Goal: Transaction & Acquisition: Purchase product/service

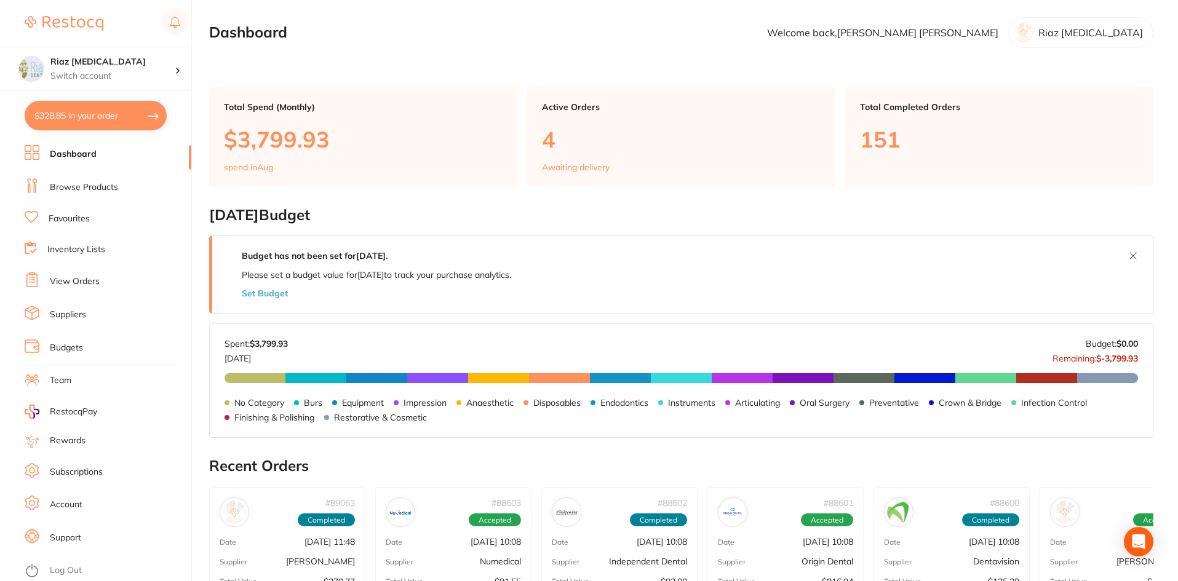
click at [72, 190] on link "Browse Products" at bounding box center [84, 188] width 68 height 12
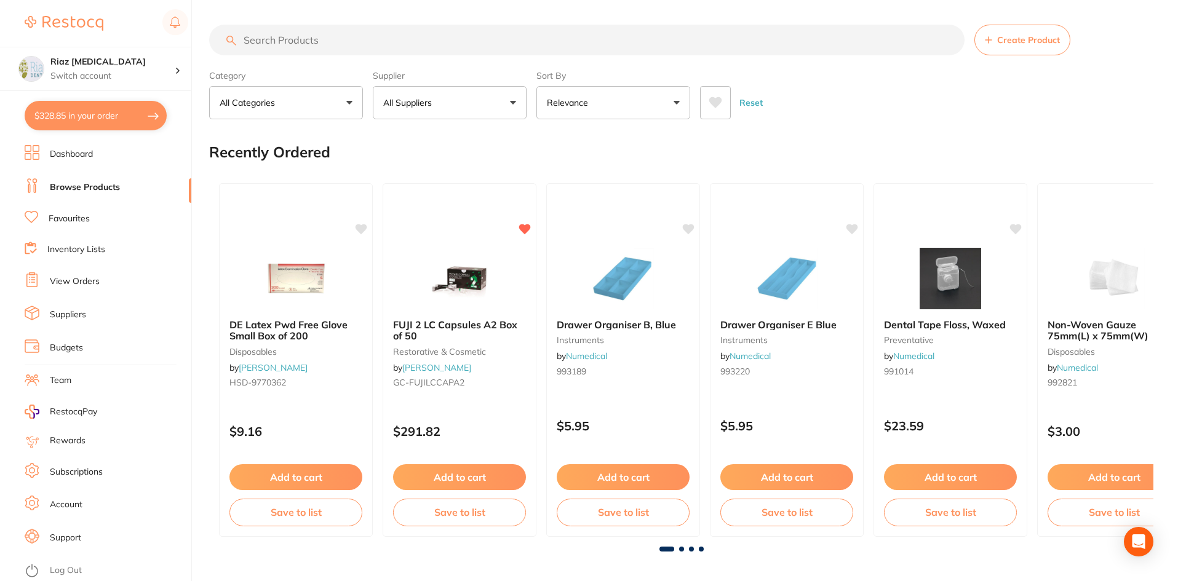
click at [322, 42] on input "search" at bounding box center [587, 40] width 756 height 31
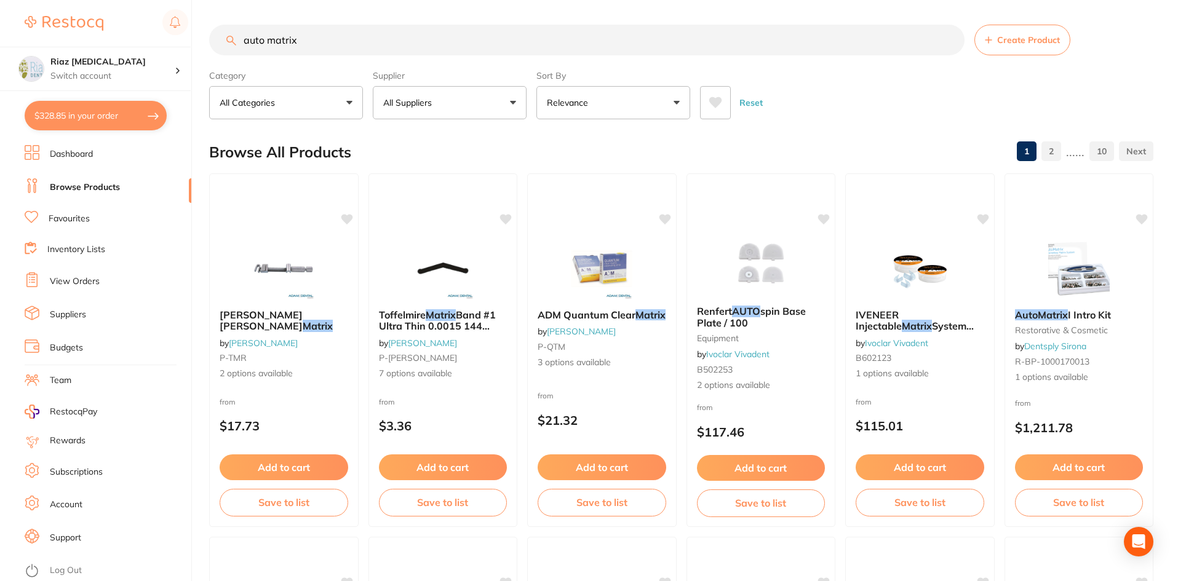
type input "auto matrix"
click at [447, 100] on button "All Suppliers" at bounding box center [450, 102] width 154 height 33
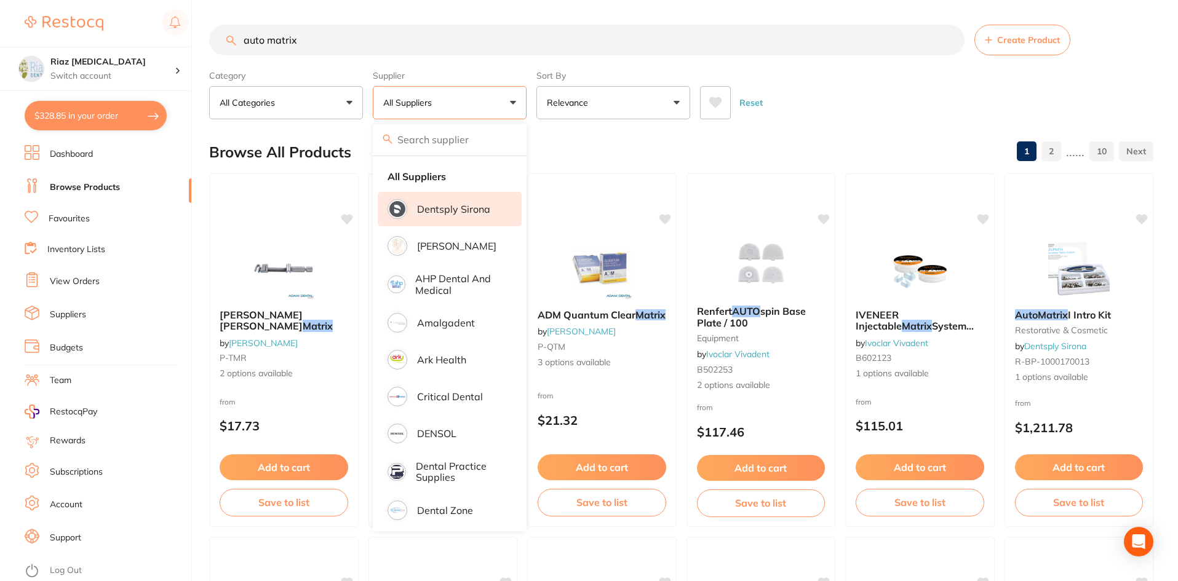
click at [462, 209] on p "Dentsply Sirona" at bounding box center [453, 209] width 73 height 11
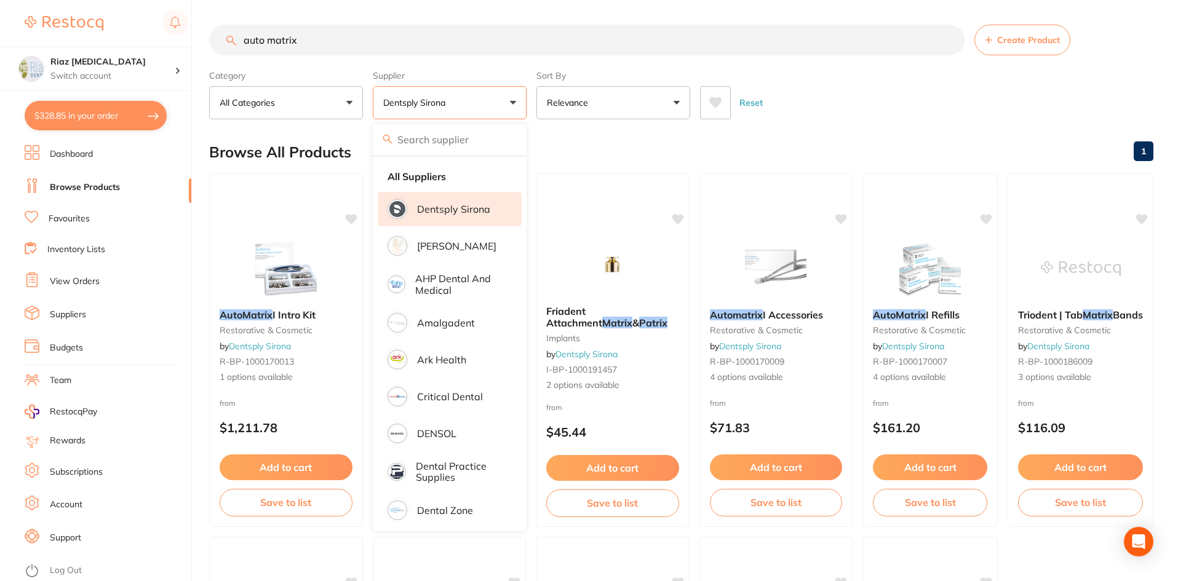
click at [914, 105] on div "Reset" at bounding box center [922, 97] width 444 height 43
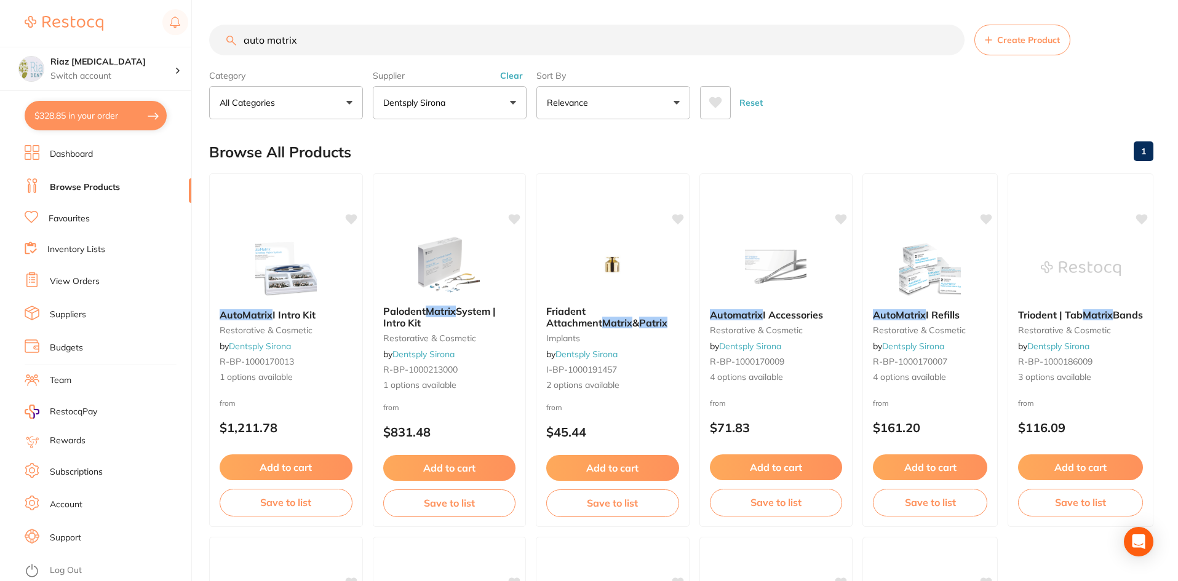
click at [925, 246] on img at bounding box center [930, 269] width 80 height 62
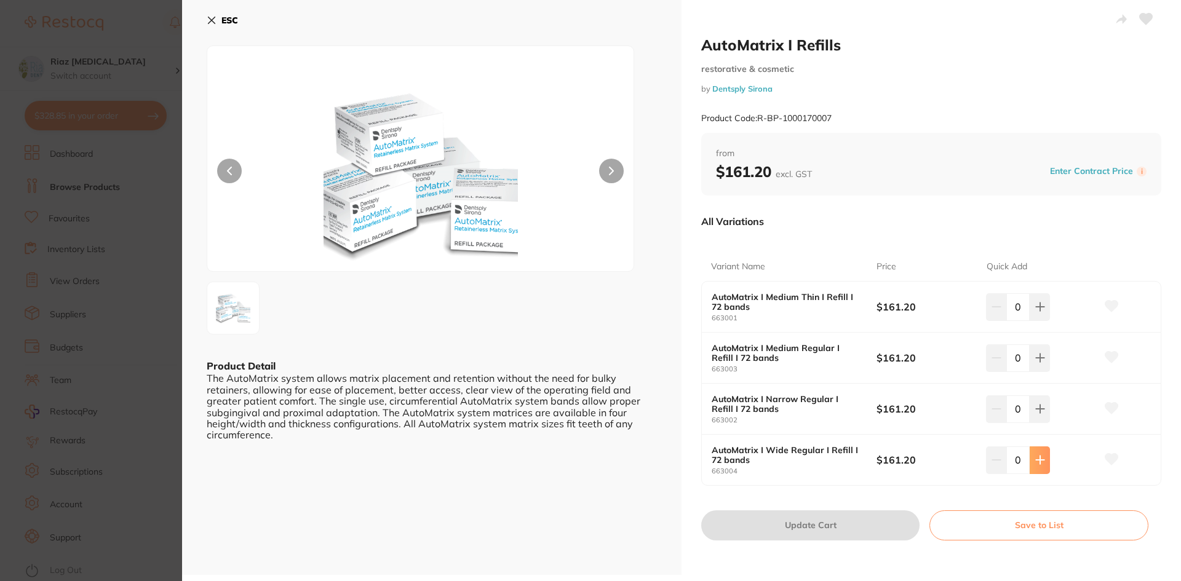
click at [1040, 312] on icon at bounding box center [1041, 307] width 10 height 10
type input "1"
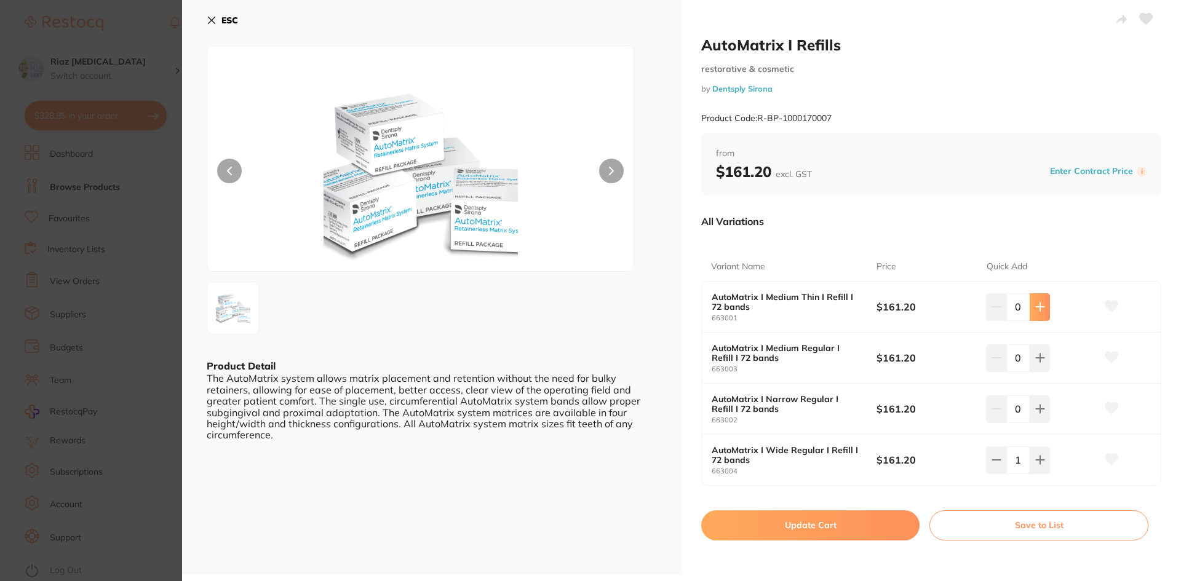
click at [1036, 305] on icon at bounding box center [1041, 307] width 10 height 10
type input "1"
click at [830, 532] on button "Update Cart" at bounding box center [810, 526] width 218 height 30
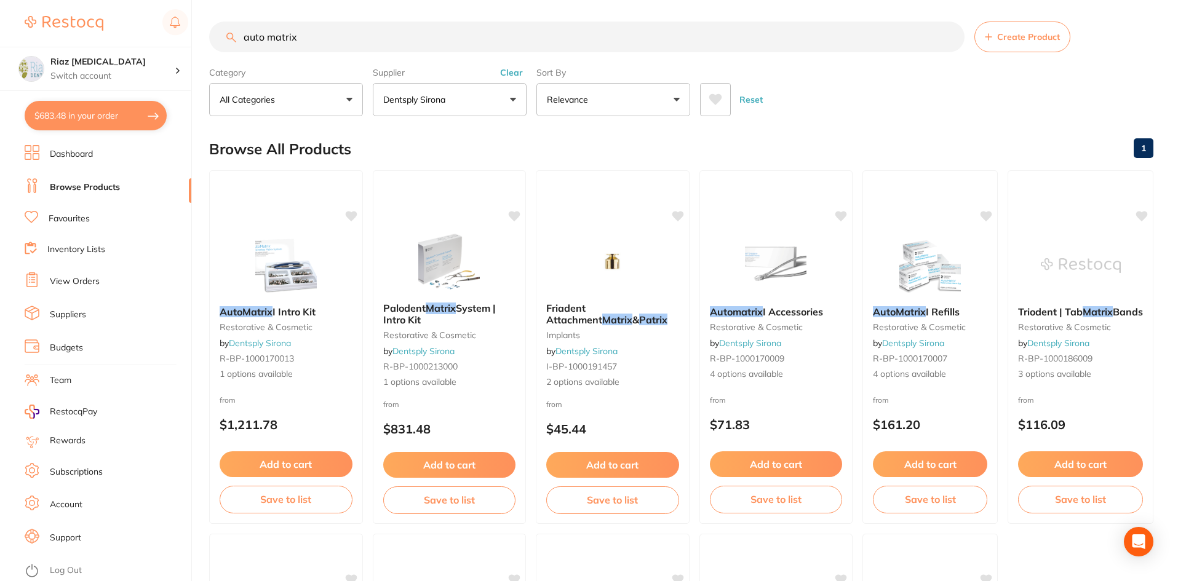
click at [436, 86] on button "Dentsply Sirona" at bounding box center [450, 99] width 154 height 33
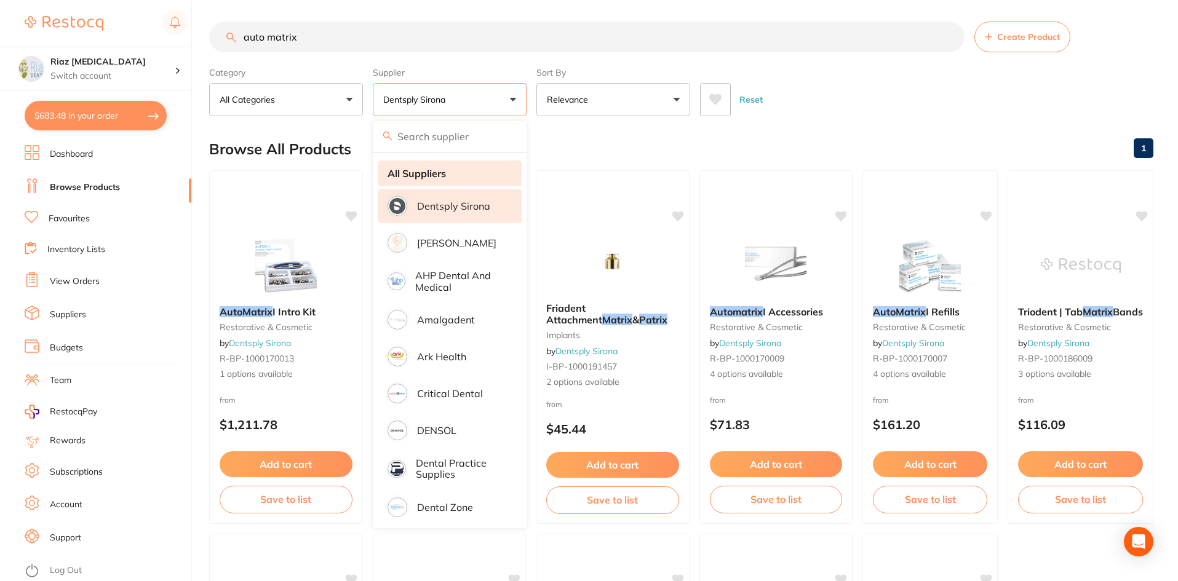
click at [434, 162] on li "All Suppliers" at bounding box center [450, 174] width 144 height 26
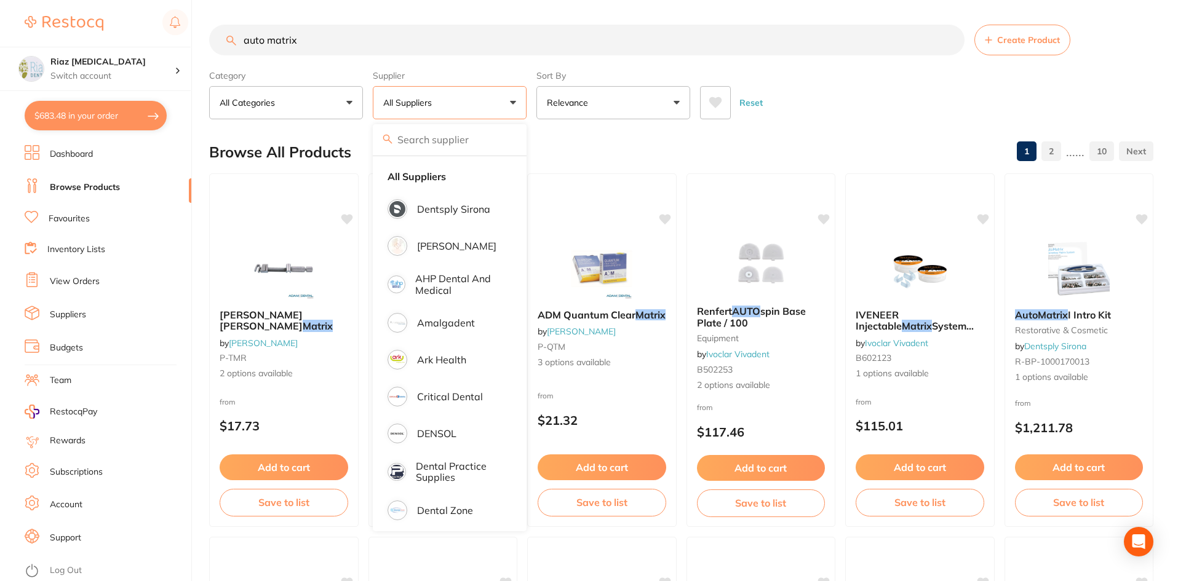
click at [367, 43] on input "auto matrix" at bounding box center [587, 40] width 756 height 31
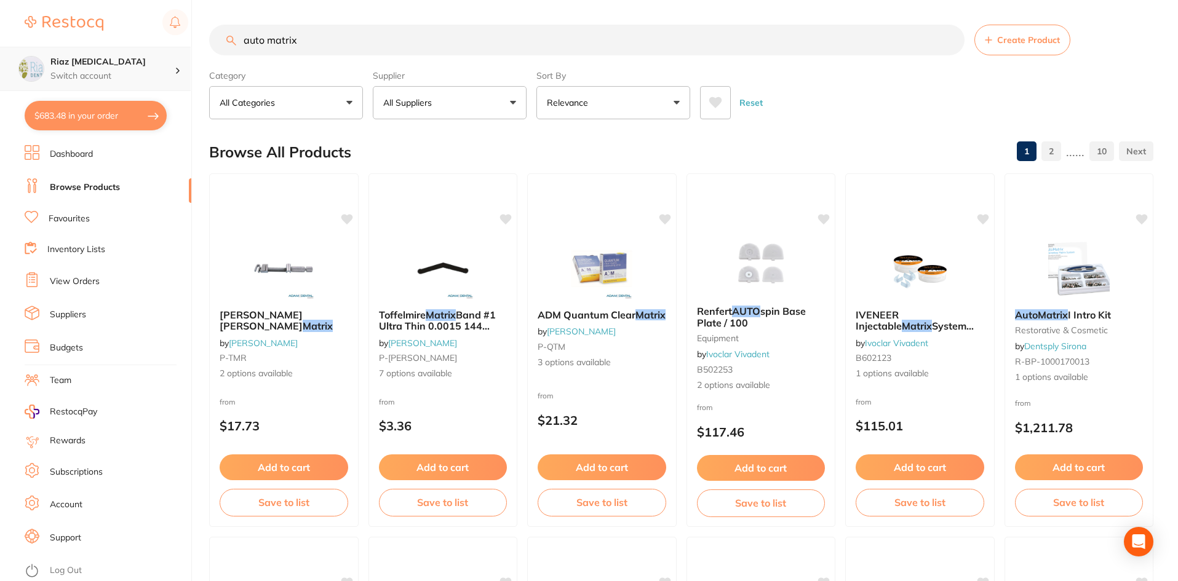
scroll to position [1, 0]
drag, startPoint x: 369, startPoint y: 40, endPoint x: 142, endPoint y: 52, distance: 227.4
click at [142, 52] on div "$683.48 Riaz [MEDICAL_DATA] Switch account Riaz [MEDICAL_DATA] $683.48 in your …" at bounding box center [589, 290] width 1178 height 581
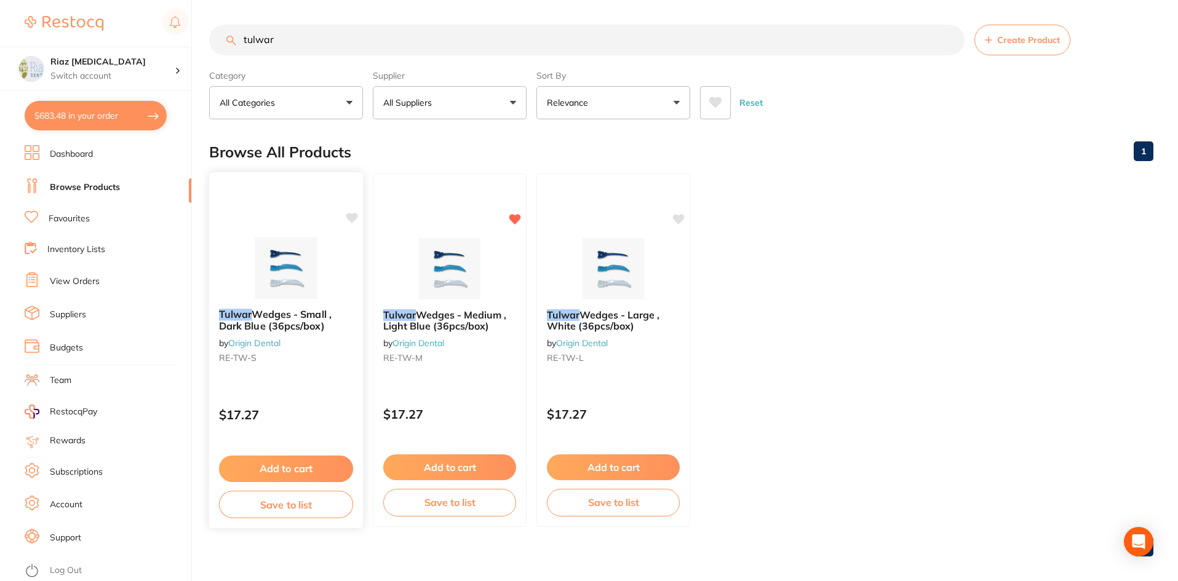
type input "tulwar"
click at [247, 466] on button "Add to cart" at bounding box center [286, 469] width 134 height 26
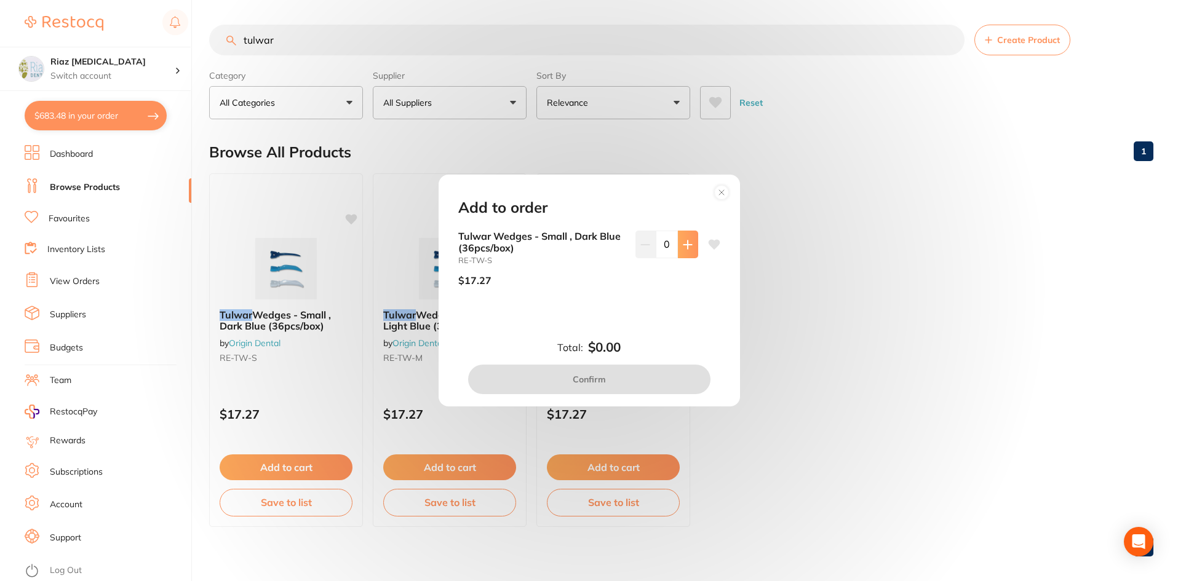
click at [683, 246] on icon at bounding box center [688, 245] width 10 height 10
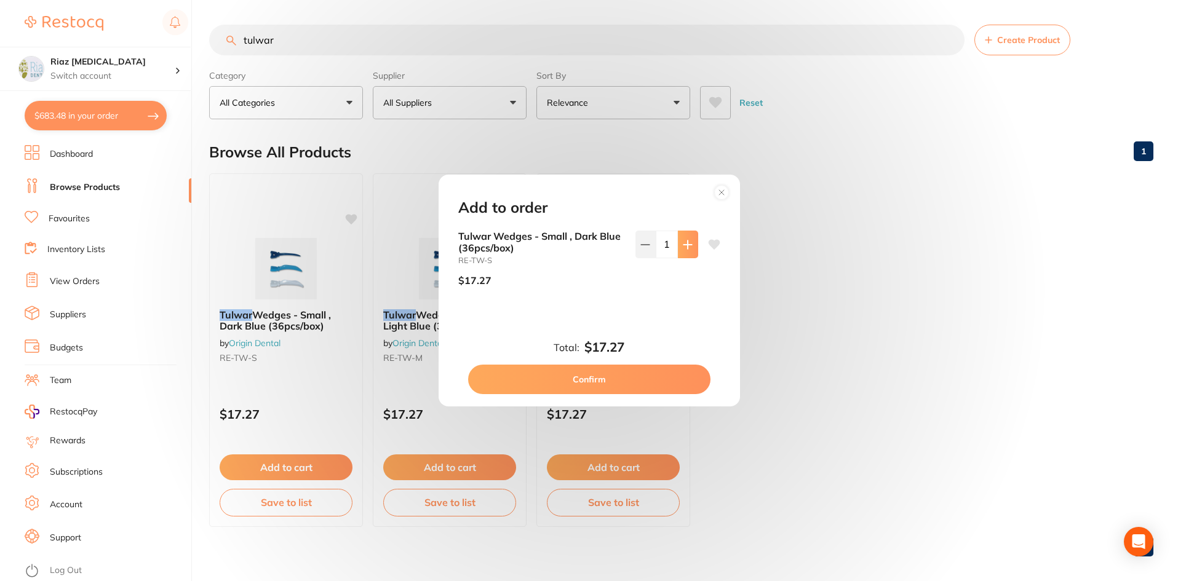
click at [683, 246] on icon at bounding box center [688, 245] width 10 height 10
type input "2"
click at [609, 376] on button "Confirm" at bounding box center [589, 380] width 242 height 30
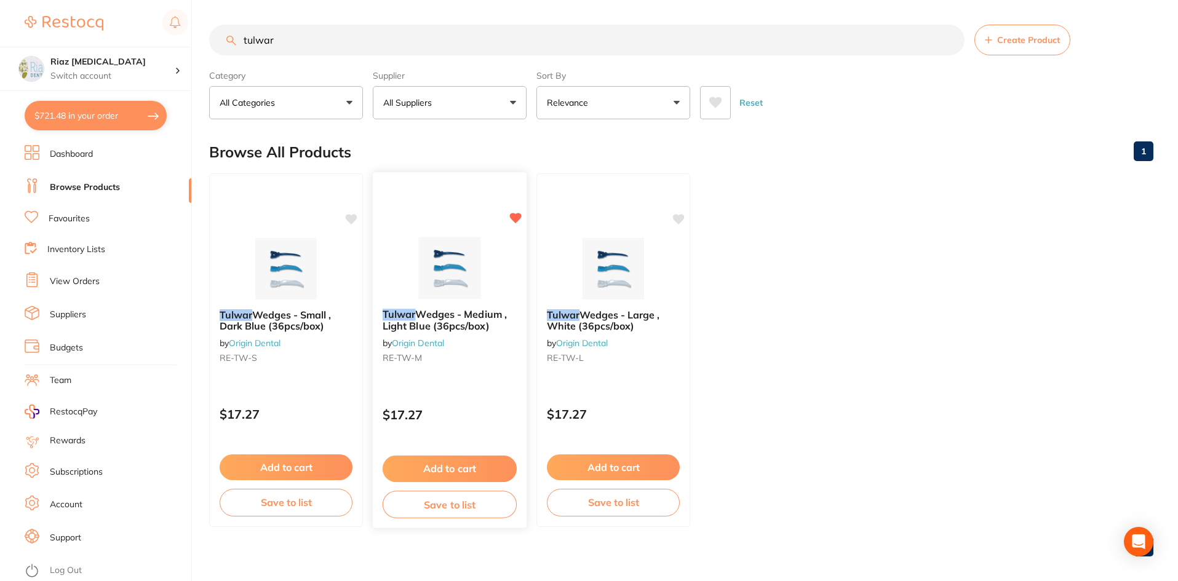
click at [481, 466] on button "Add to cart" at bounding box center [450, 469] width 134 height 26
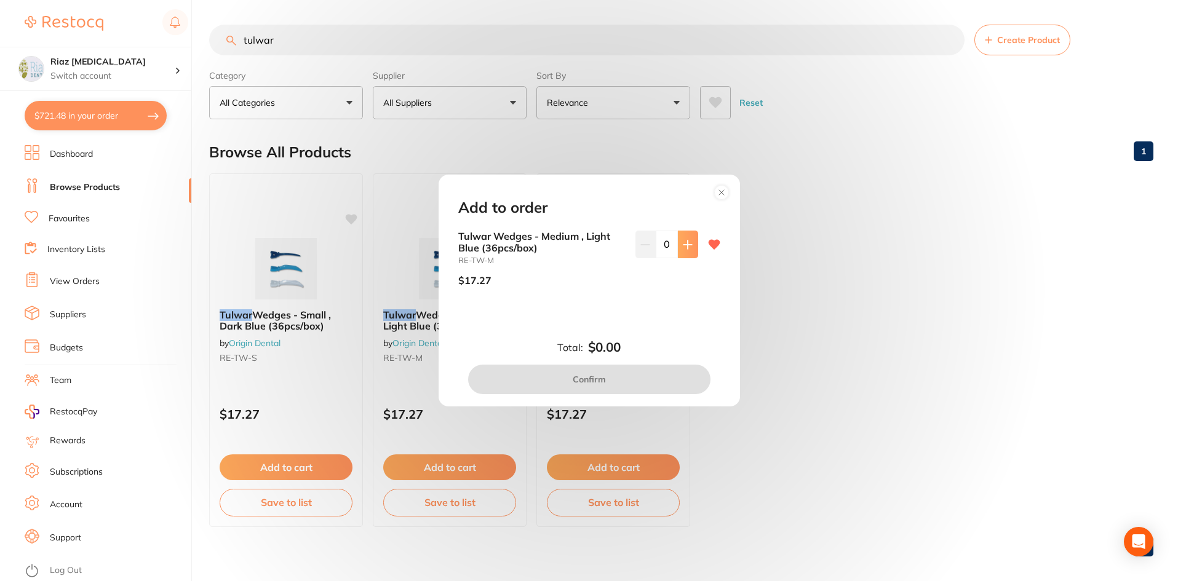
click at [685, 248] on icon at bounding box center [688, 245] width 8 height 8
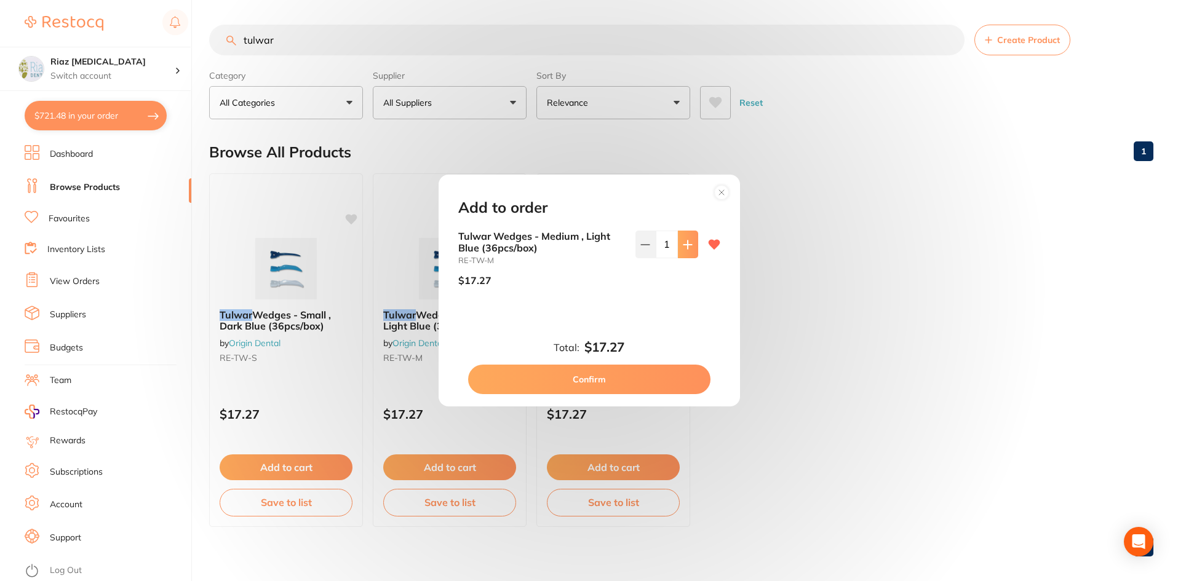
click at [685, 248] on icon at bounding box center [688, 245] width 8 height 8
type input "2"
click at [605, 383] on button "Confirm" at bounding box center [589, 380] width 242 height 30
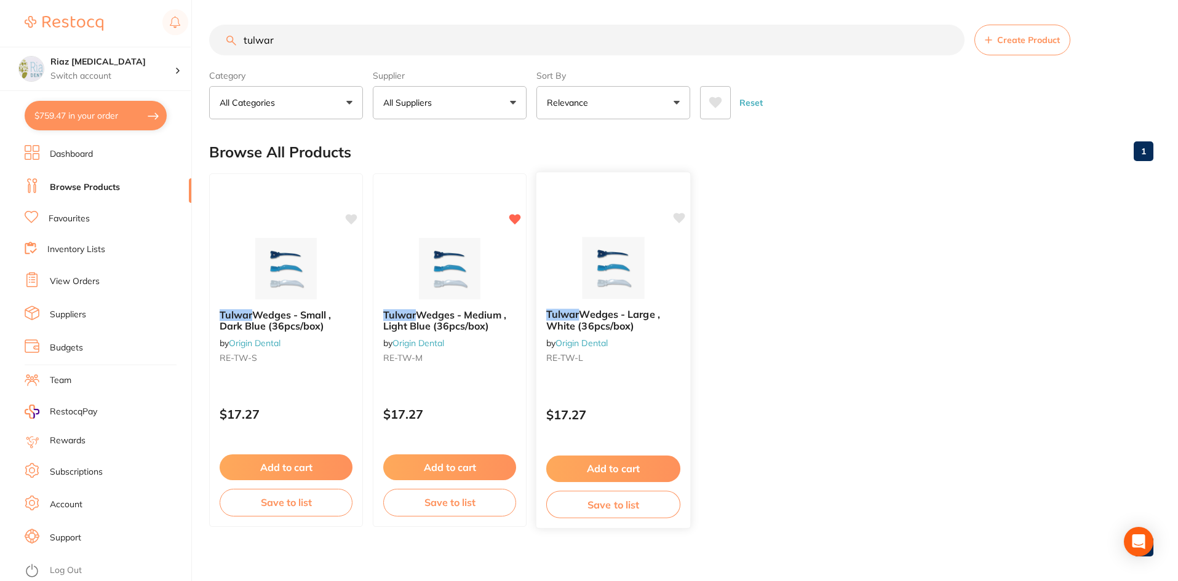
click at [620, 474] on button "Add to cart" at bounding box center [613, 469] width 134 height 26
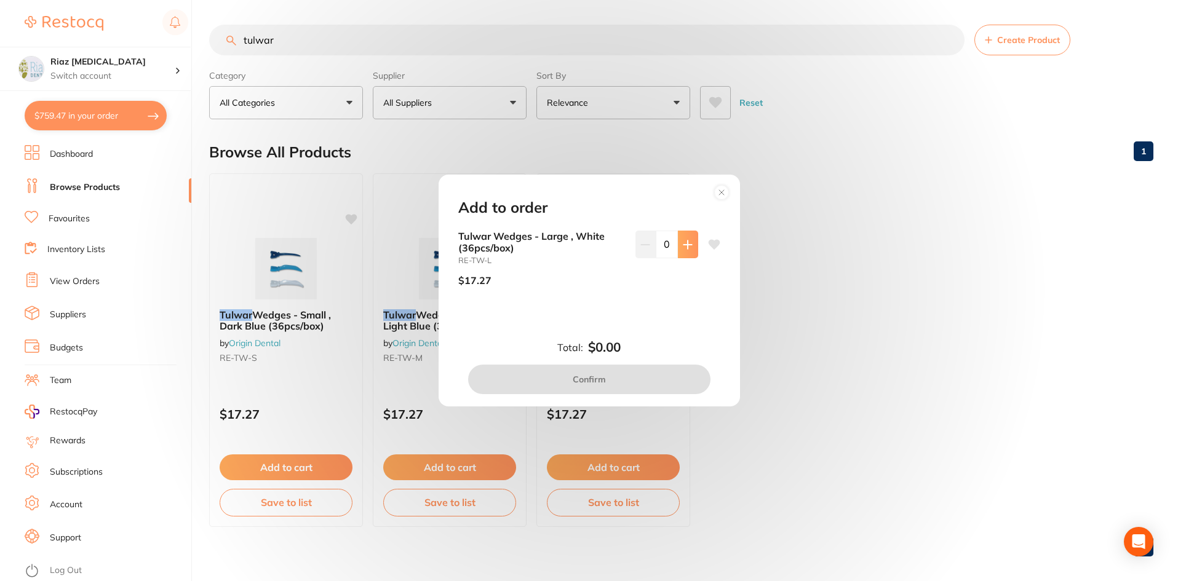
click at [686, 244] on icon at bounding box center [688, 245] width 10 height 10
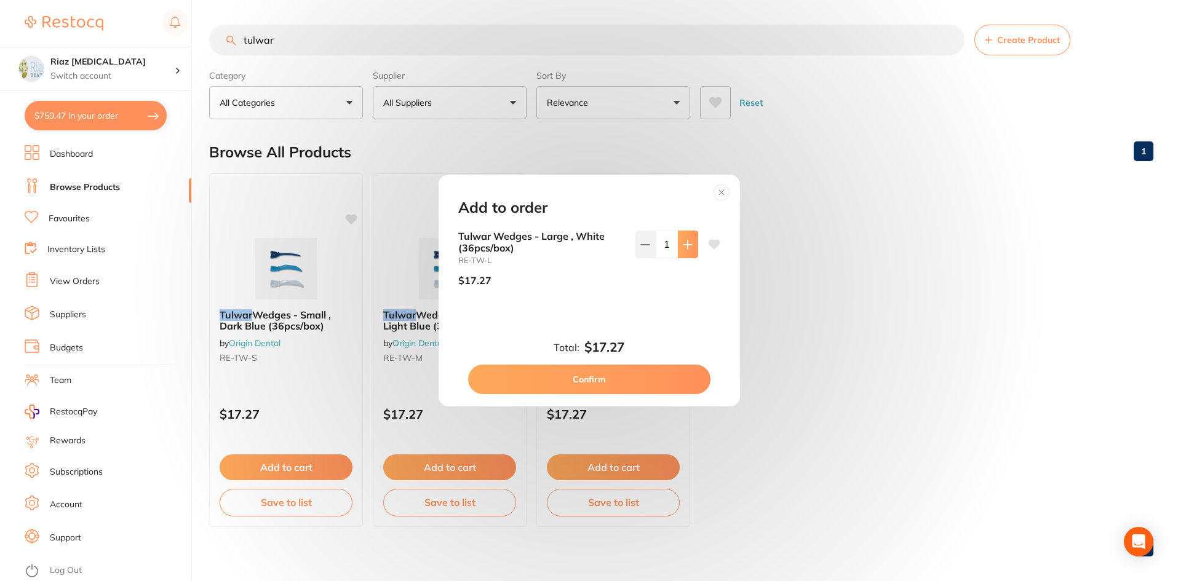
click at [686, 244] on icon at bounding box center [688, 245] width 10 height 10
type input "2"
click at [620, 383] on button "Confirm" at bounding box center [589, 380] width 242 height 30
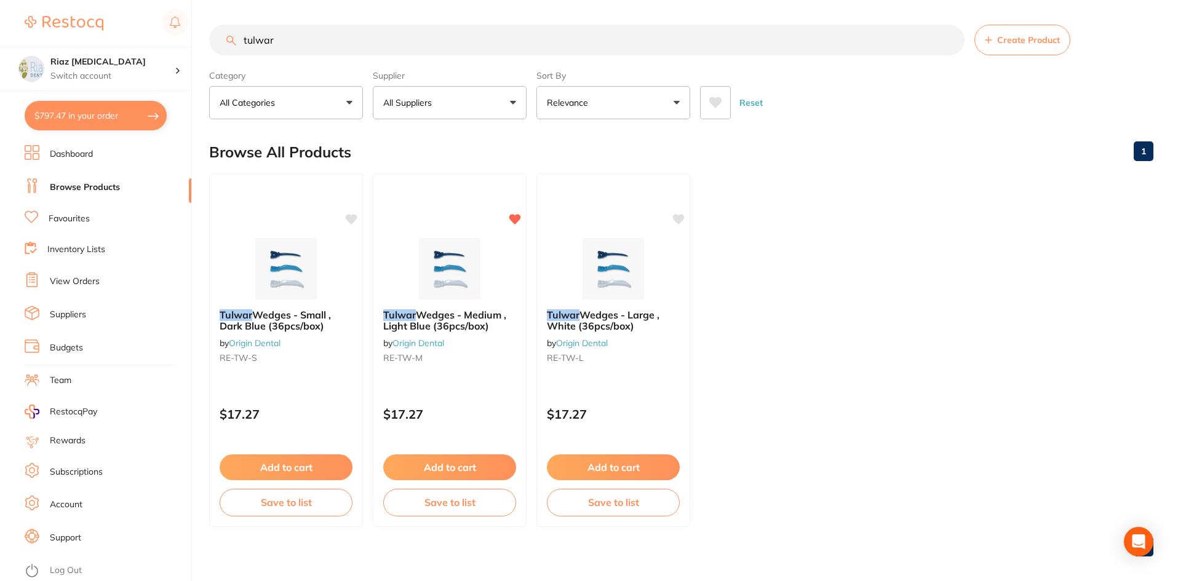
drag, startPoint x: 312, startPoint y: 41, endPoint x: 190, endPoint y: 45, distance: 121.9
click at [190, 45] on div "$797.47 Riaz [MEDICAL_DATA] Switch account Riaz [MEDICAL_DATA] $797.47 in your …" at bounding box center [589, 290] width 1178 height 581
click at [476, 116] on button "All Suppliers" at bounding box center [450, 102] width 154 height 33
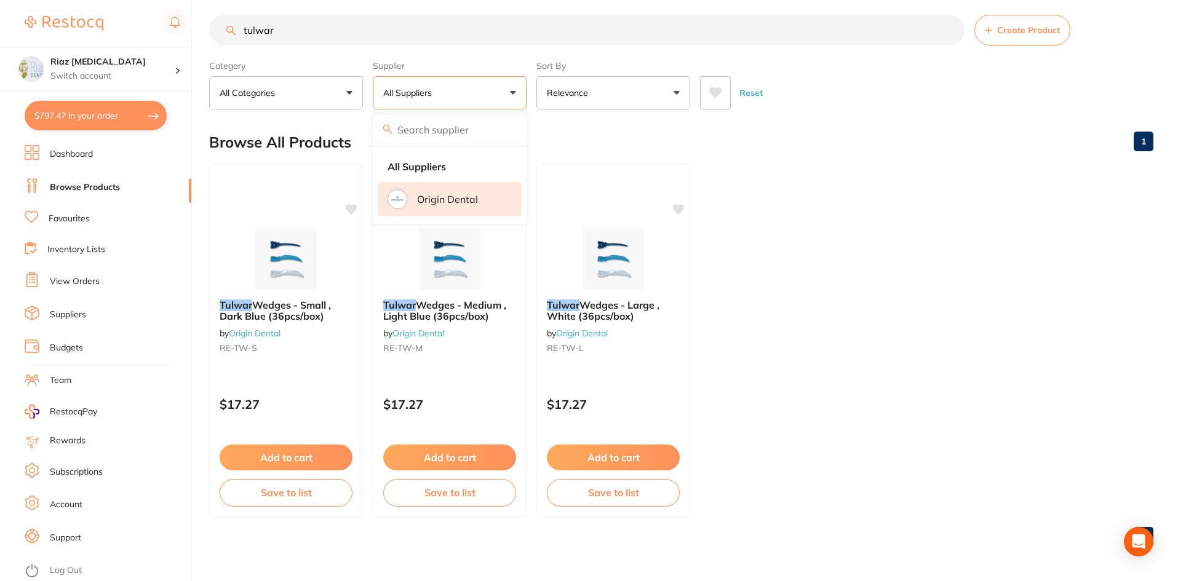
click at [463, 198] on p "Origin Dental" at bounding box center [447, 199] width 61 height 11
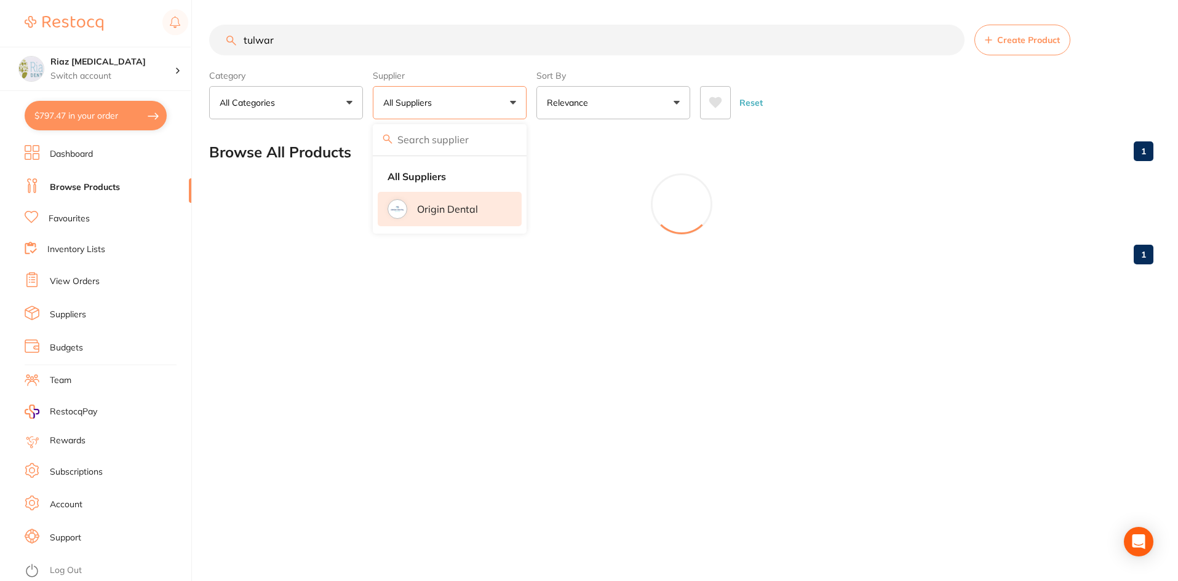
scroll to position [0, 0]
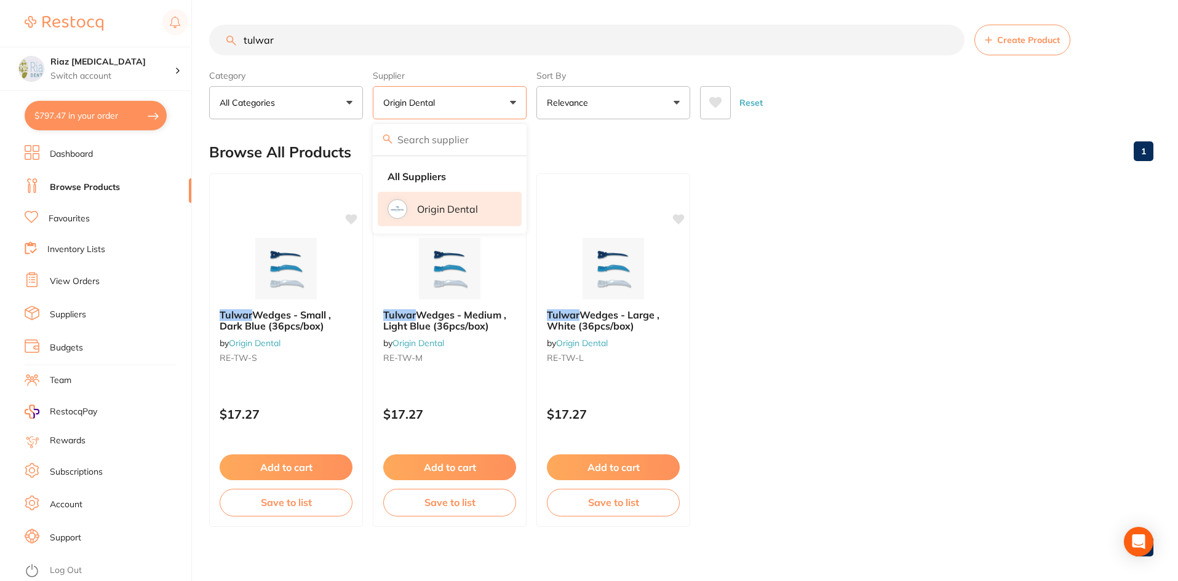
drag, startPoint x: 317, startPoint y: 31, endPoint x: 186, endPoint y: 41, distance: 131.4
click at [186, 41] on div "$797.47 Riaz [MEDICAL_DATA] Switch account Riaz [MEDICAL_DATA] $797.47 in your …" at bounding box center [589, 290] width 1178 height 581
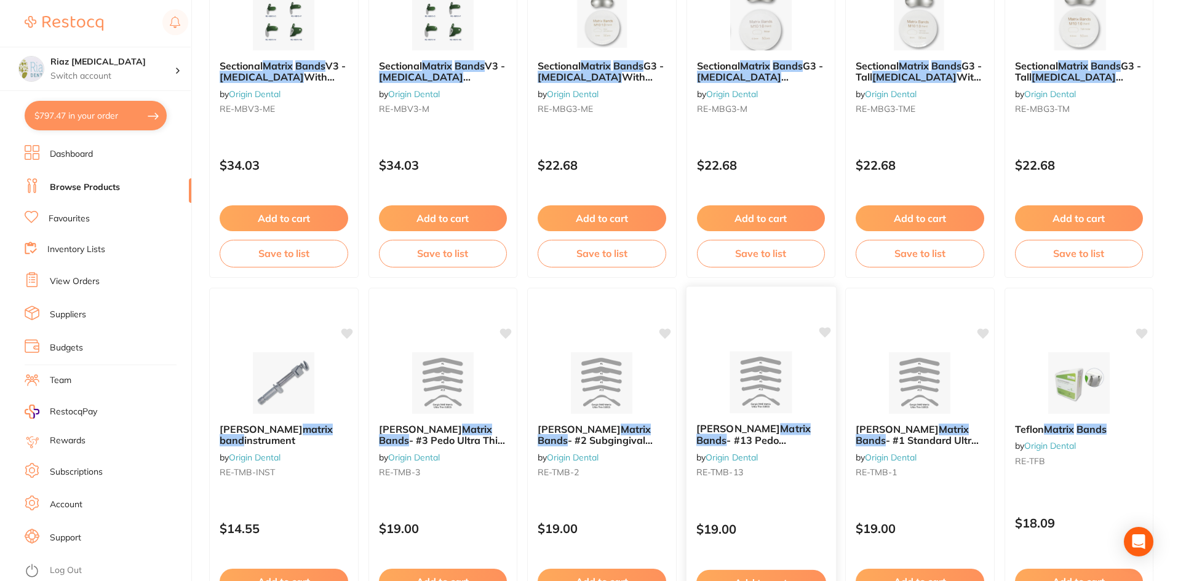
scroll to position [369, 0]
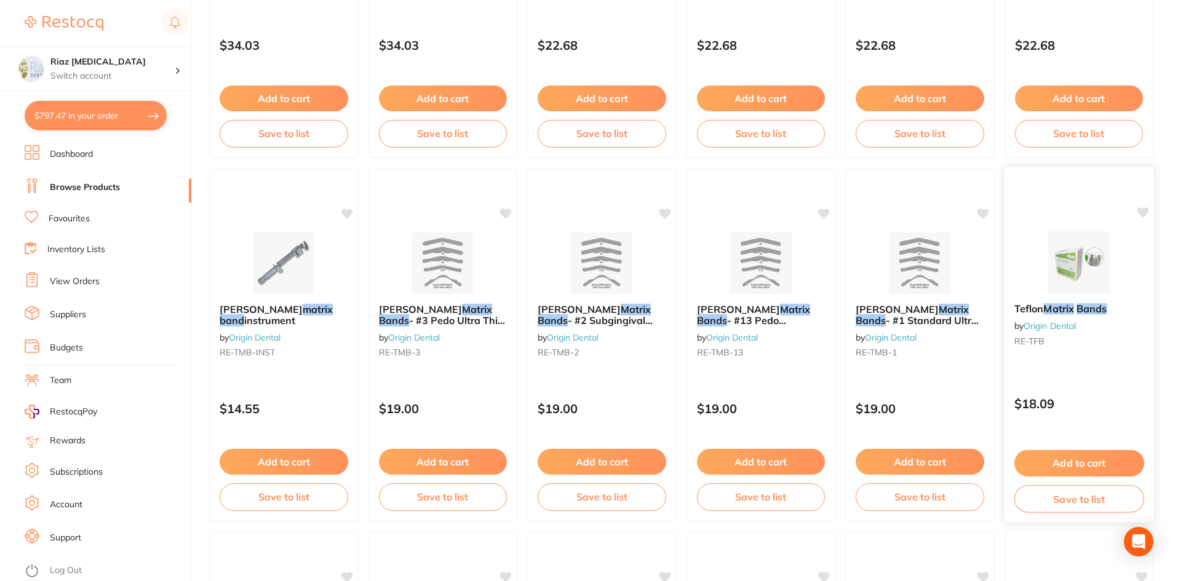
type input "matrix band [MEDICAL_DATA]"
click at [1038, 454] on button "Add to cart" at bounding box center [1079, 463] width 130 height 26
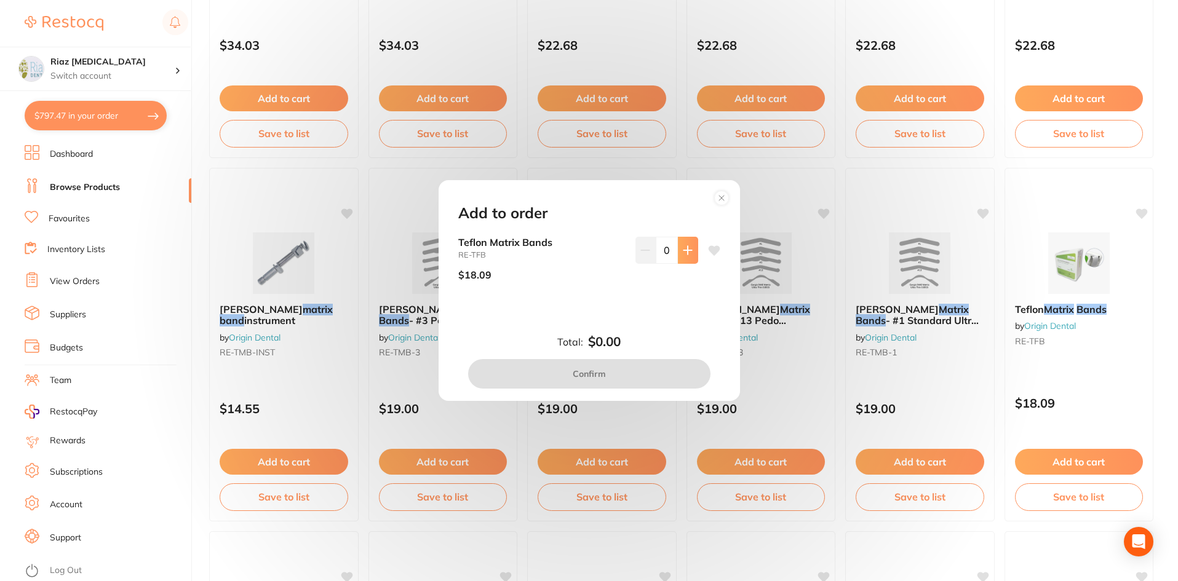
click at [683, 252] on icon at bounding box center [688, 251] width 10 height 10
type input "1"
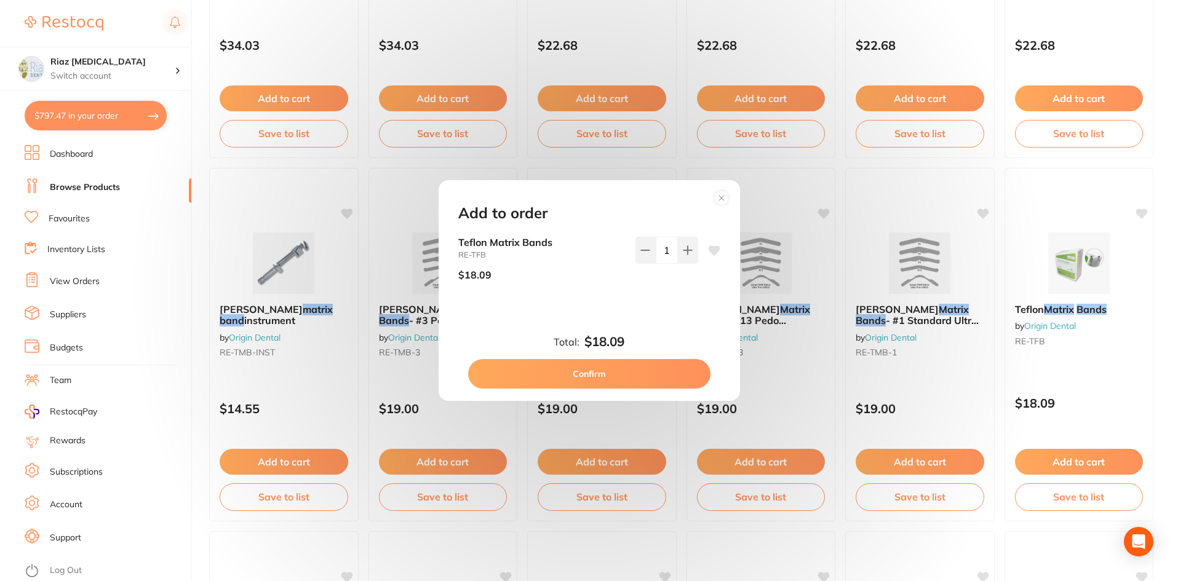
click at [631, 375] on button "Confirm" at bounding box center [589, 374] width 242 height 30
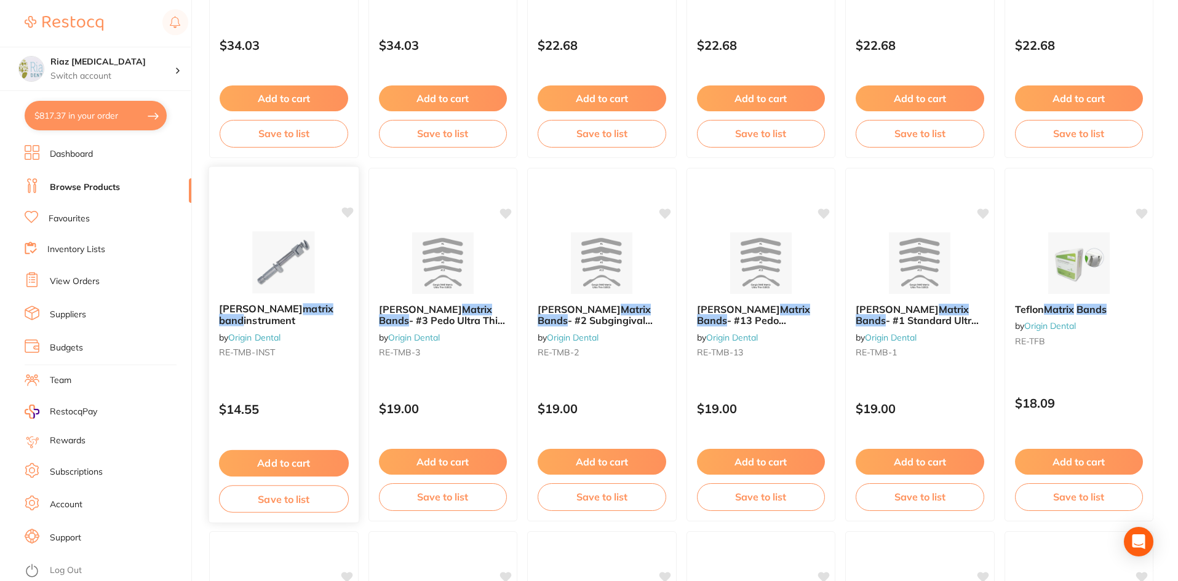
scroll to position [0, 0]
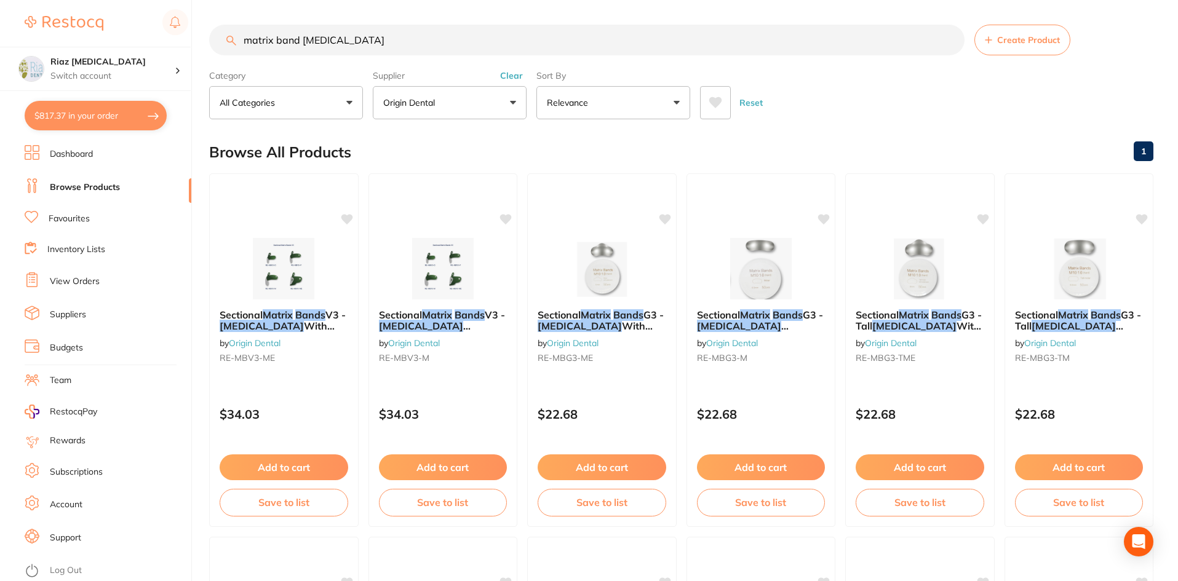
click at [304, 42] on input "matrix band [MEDICAL_DATA]" at bounding box center [587, 40] width 756 height 31
drag, startPoint x: 302, startPoint y: 42, endPoint x: 218, endPoint y: 42, distance: 83.7
click at [218, 42] on input "matrix band [MEDICAL_DATA]" at bounding box center [587, 40] width 756 height 31
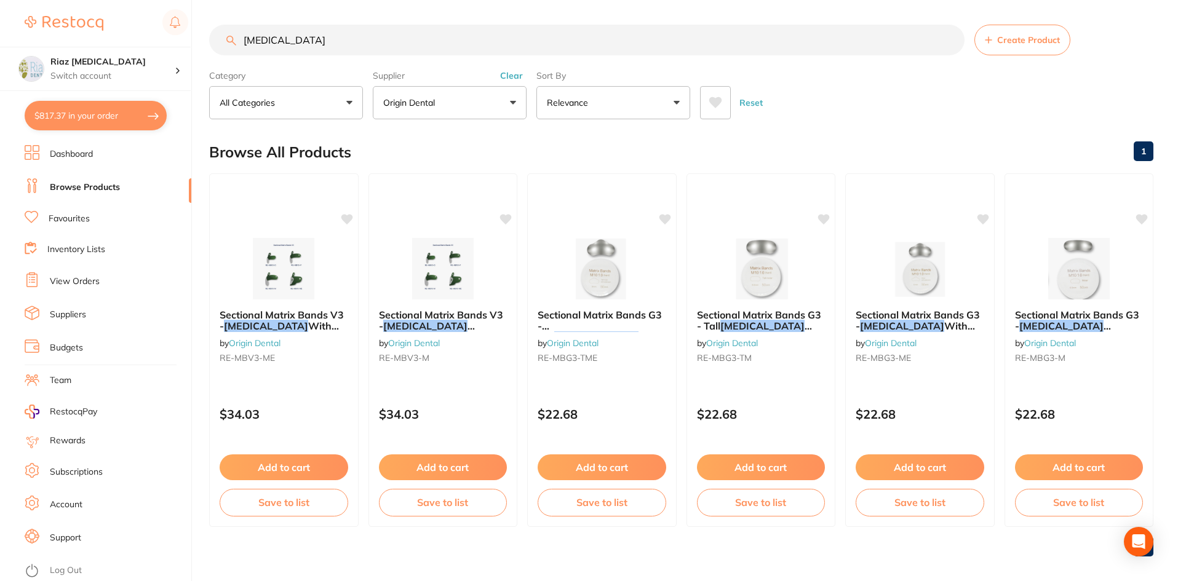
click at [317, 41] on input "[MEDICAL_DATA]" at bounding box center [587, 40] width 756 height 31
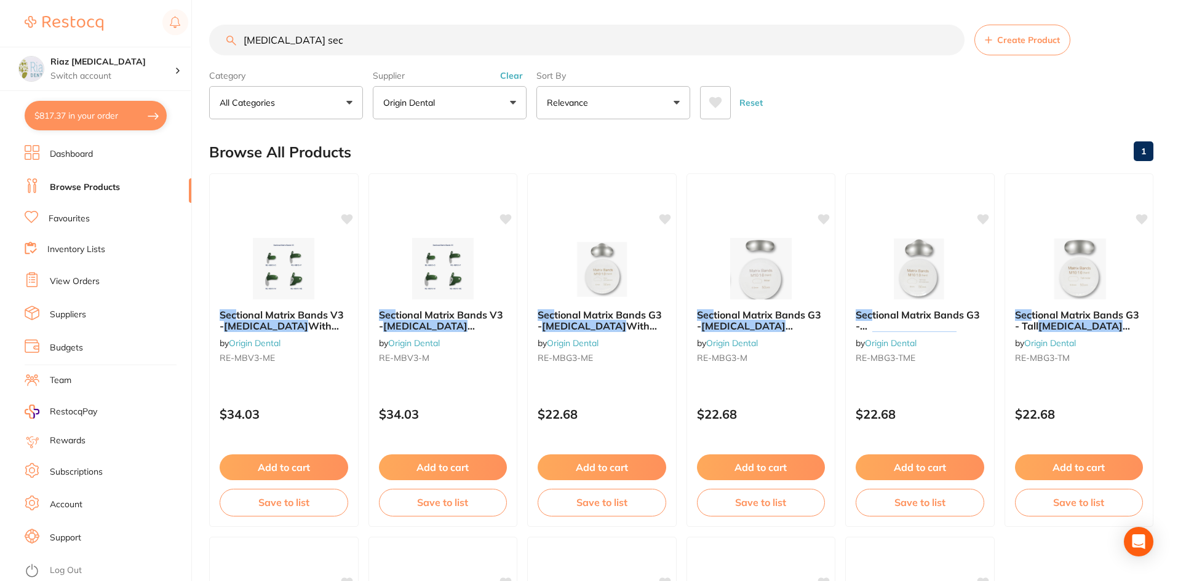
drag, startPoint x: 316, startPoint y: 37, endPoint x: 192, endPoint y: 34, distance: 124.3
click at [192, 34] on div "$817.37 Riaz [MEDICAL_DATA] Switch account Riaz [MEDICAL_DATA] $817.37 in your …" at bounding box center [589, 290] width 1178 height 581
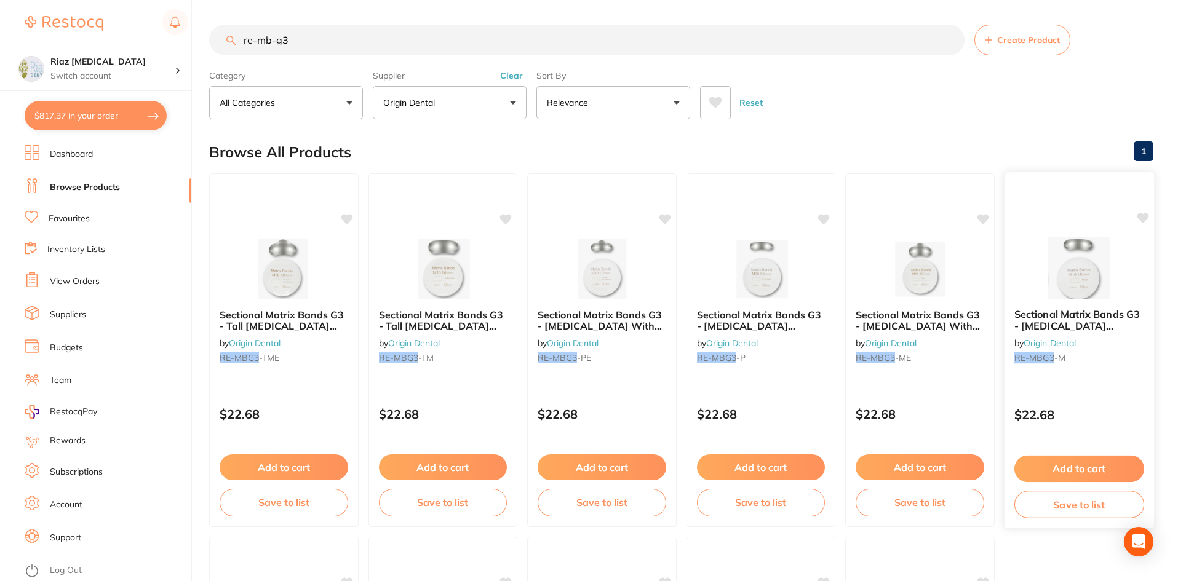
type input "re-mb-g3"
click at [1069, 469] on button "Add to cart" at bounding box center [1079, 469] width 130 height 26
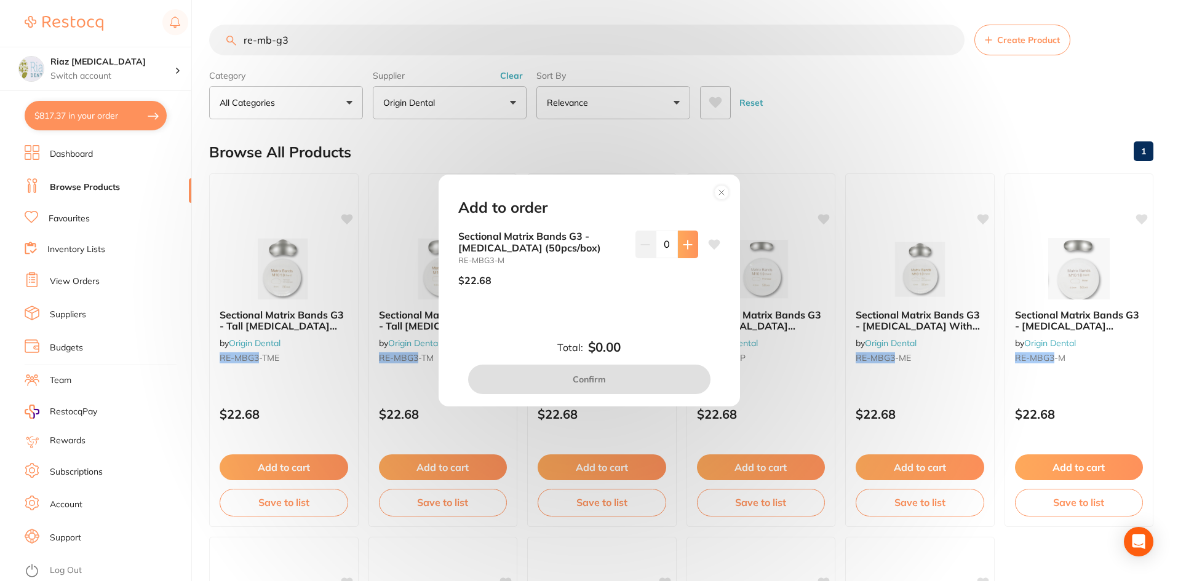
click at [681, 239] on button at bounding box center [688, 244] width 20 height 27
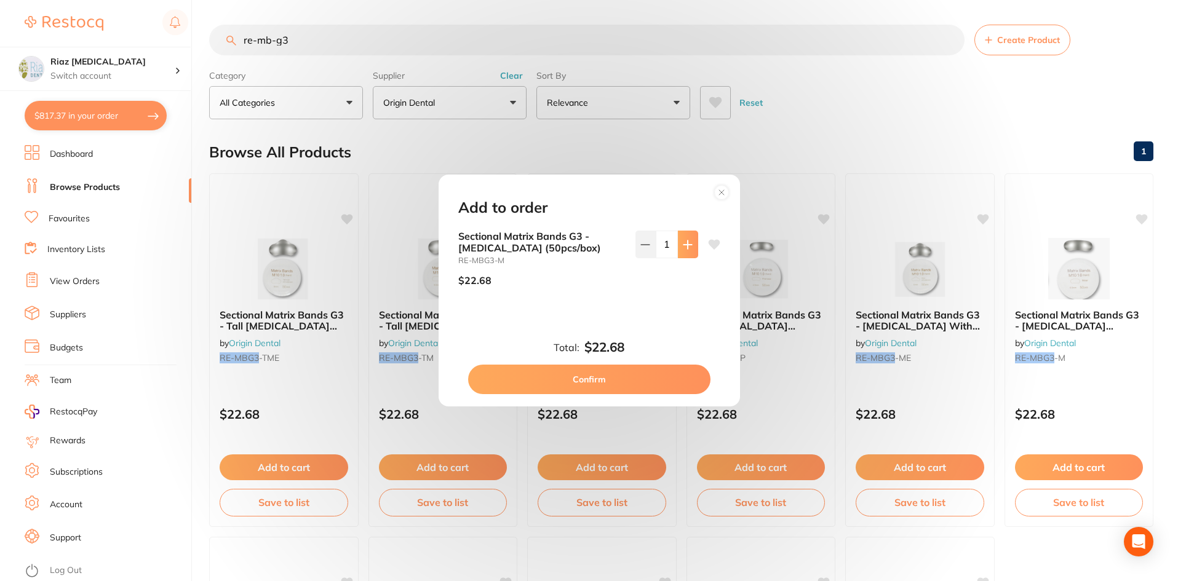
click at [681, 239] on button at bounding box center [688, 244] width 20 height 27
type input "2"
click at [621, 368] on button "Confirm" at bounding box center [589, 380] width 242 height 30
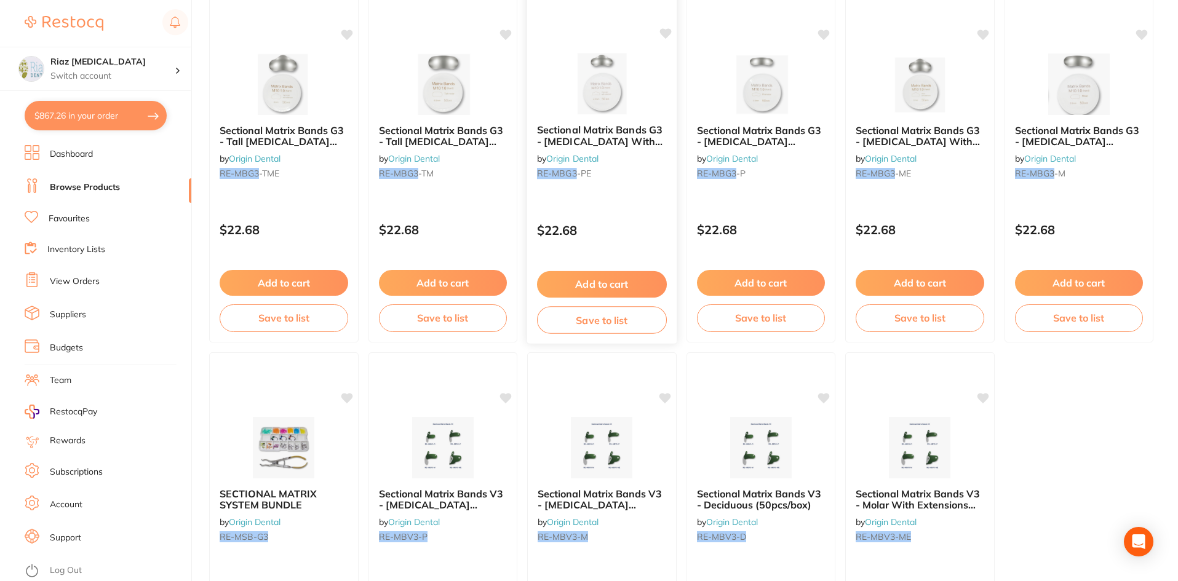
scroll to position [123, 0]
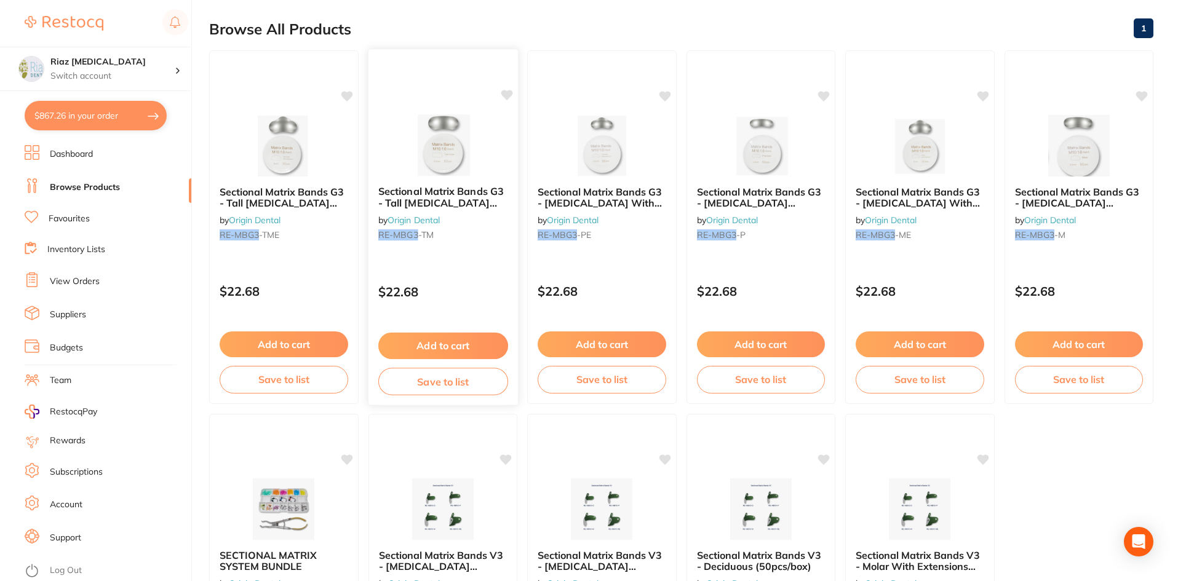
click at [417, 341] on button "Add to cart" at bounding box center [443, 346] width 130 height 26
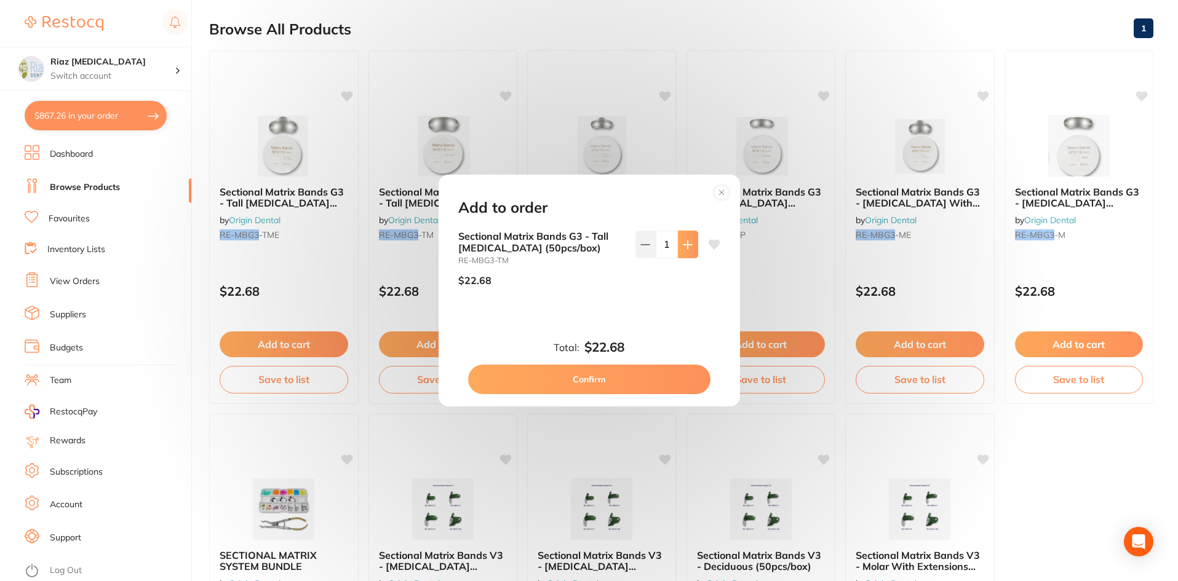
click at [689, 250] on button at bounding box center [688, 244] width 20 height 27
type input "3"
click at [623, 380] on button "Confirm" at bounding box center [589, 380] width 242 height 30
type input "3"
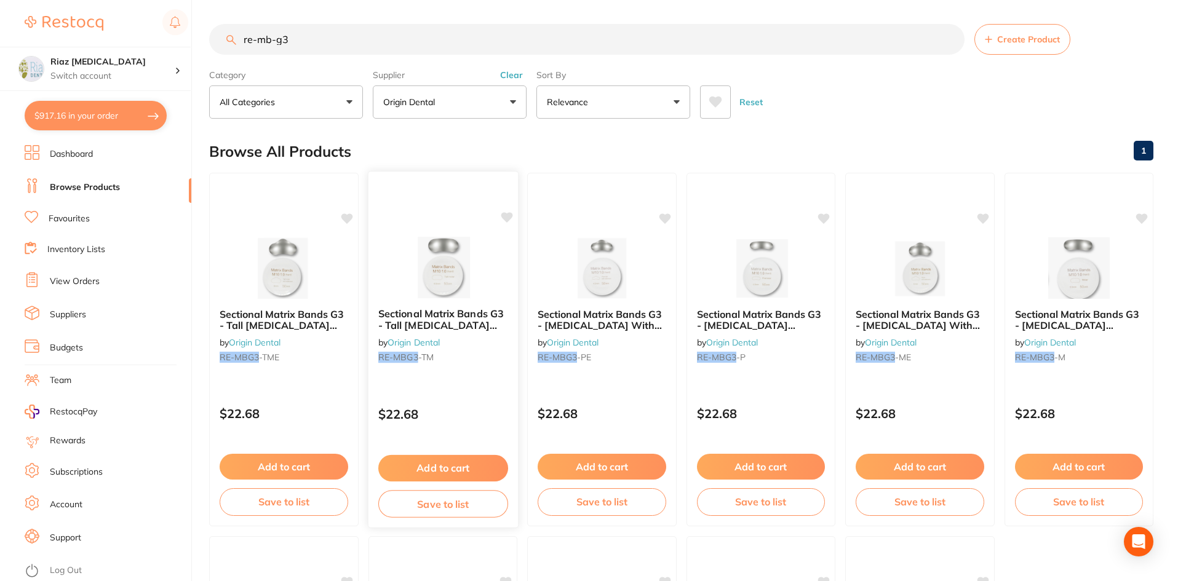
scroll to position [0, 0]
